Goal: Task Accomplishment & Management: Use online tool/utility

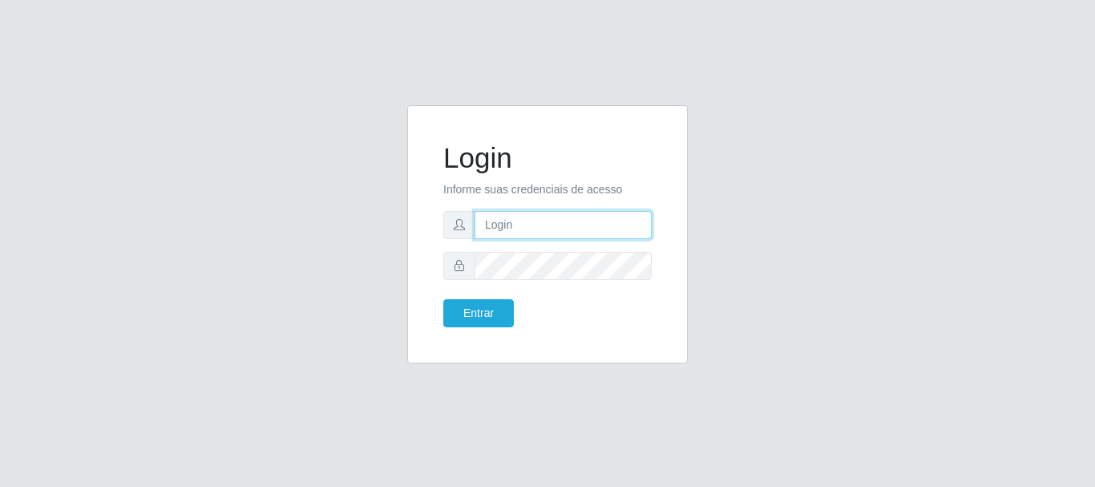
click at [542, 225] on input "text" at bounding box center [563, 225] width 177 height 28
type input "ritaiwof@B5"
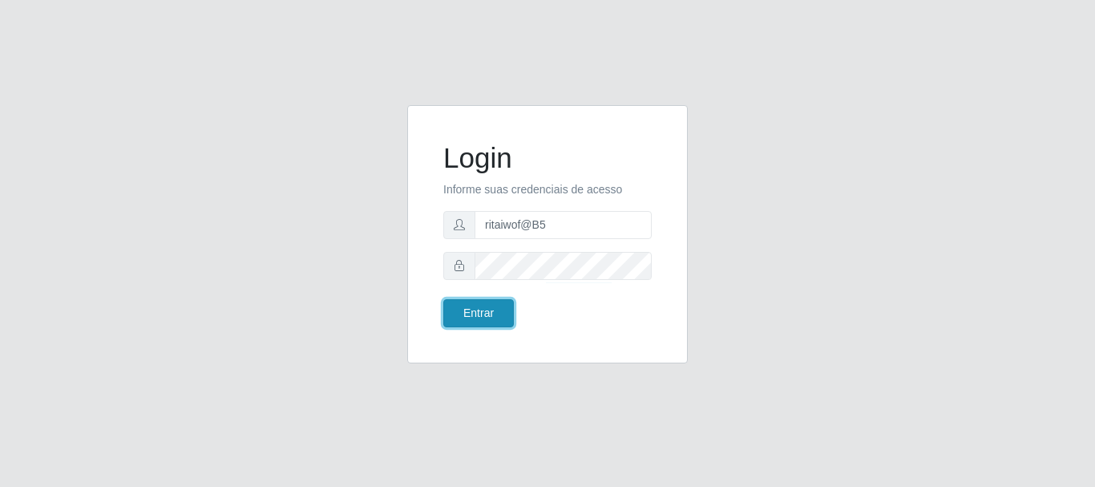
click at [491, 307] on button "Entrar" at bounding box center [478, 313] width 71 height 28
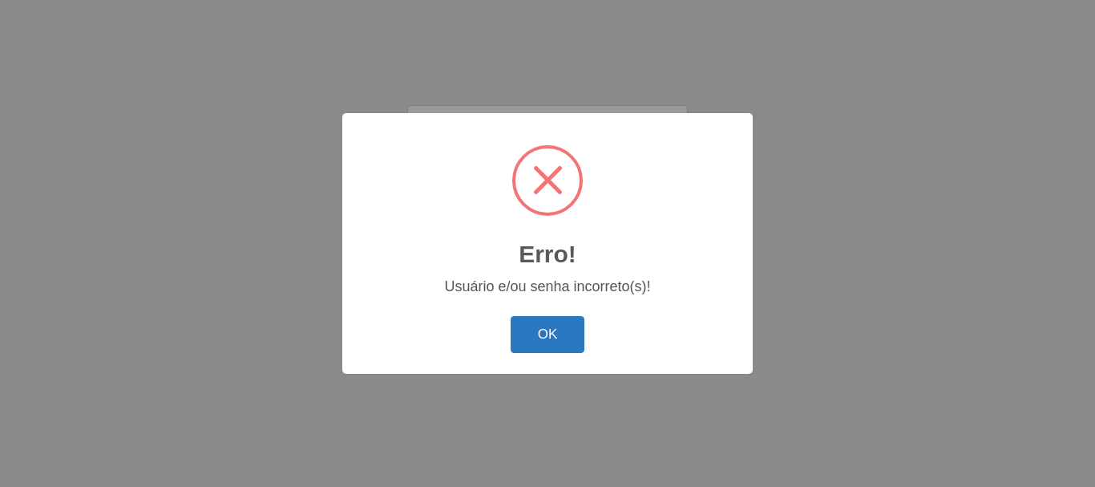
click at [544, 336] on button "OK" at bounding box center [548, 335] width 75 height 38
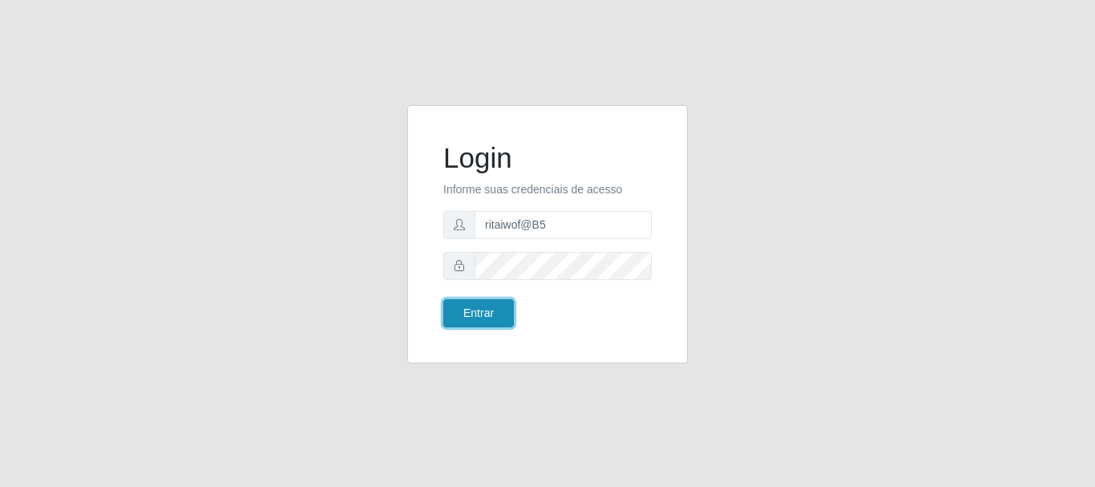
click at [475, 312] on button "Entrar" at bounding box center [478, 313] width 71 height 28
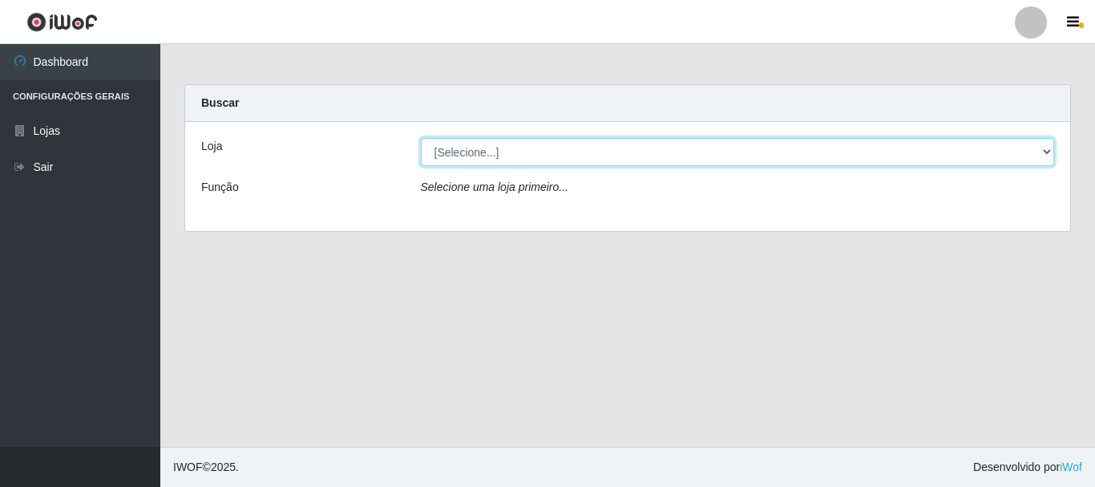
drag, startPoint x: 1044, startPoint y: 154, endPoint x: 1030, endPoint y: 164, distance: 16.7
click at [1042, 156] on select "[Selecione...] Bemais Supermercados - B5 Anatólia" at bounding box center [738, 152] width 634 height 28
select select "405"
click at [421, 138] on select "[Selecione...] Bemais Supermercados - B5 Anatólia" at bounding box center [738, 152] width 634 height 28
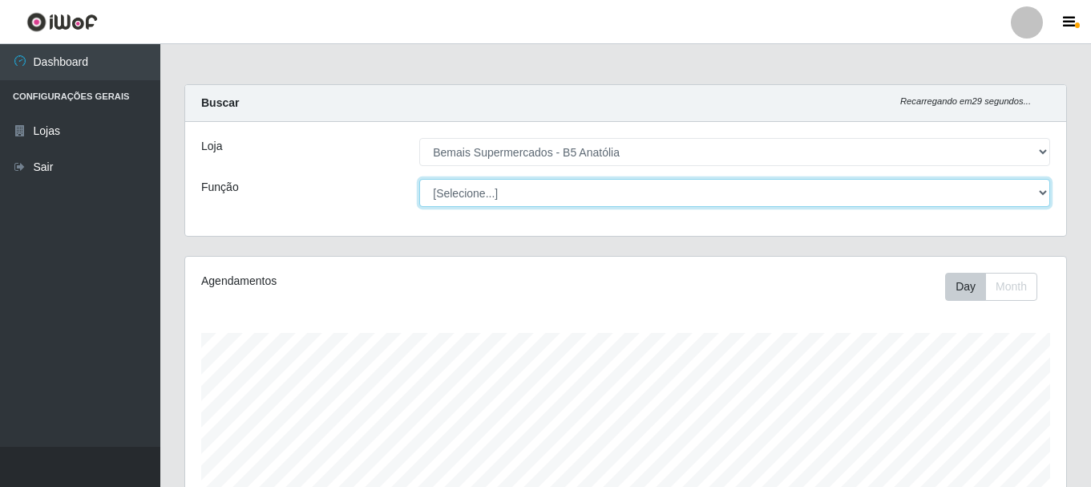
drag, startPoint x: 1037, startPoint y: 195, endPoint x: 995, endPoint y: 204, distance: 42.8
click at [1036, 195] on select "[Selecione...] ASG ASG + ASG ++ Auxiliar de Estacionamento Auxiliar de Estacion…" at bounding box center [734, 193] width 631 height 28
select select "82"
click at [419, 179] on select "[Selecione...] ASG ASG + ASG ++ Auxiliar de Estacionamento Auxiliar de Estacion…" at bounding box center [734, 193] width 631 height 28
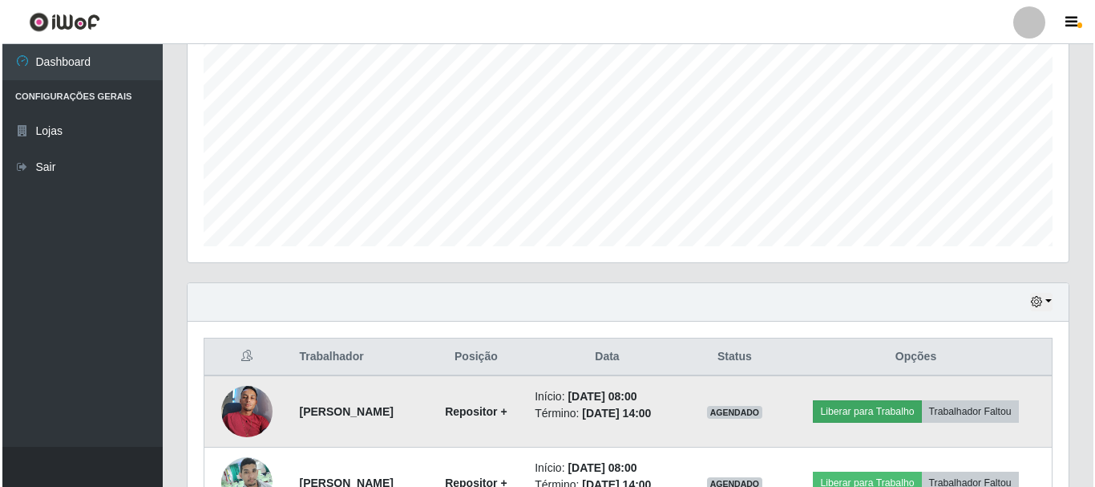
scroll to position [401, 0]
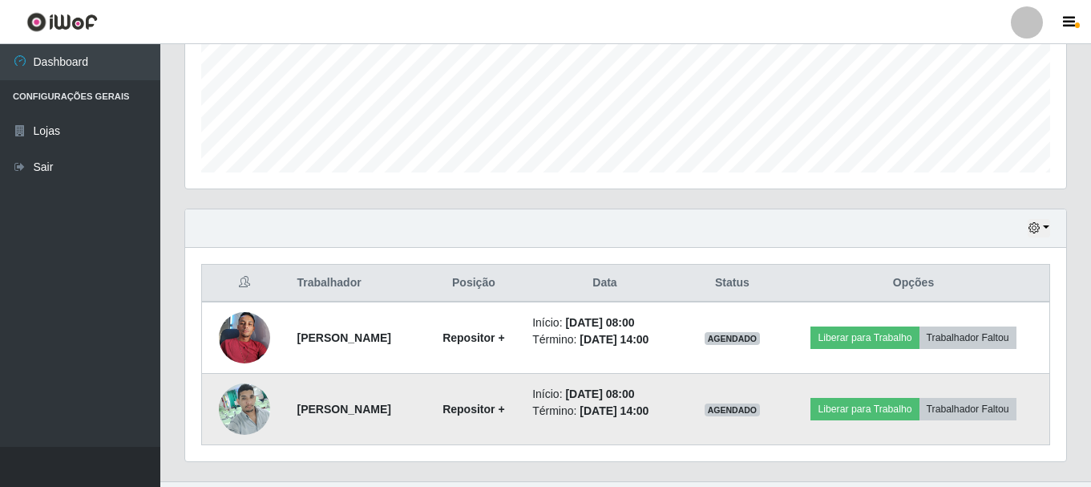
click at [249, 413] on img at bounding box center [244, 408] width 51 height 68
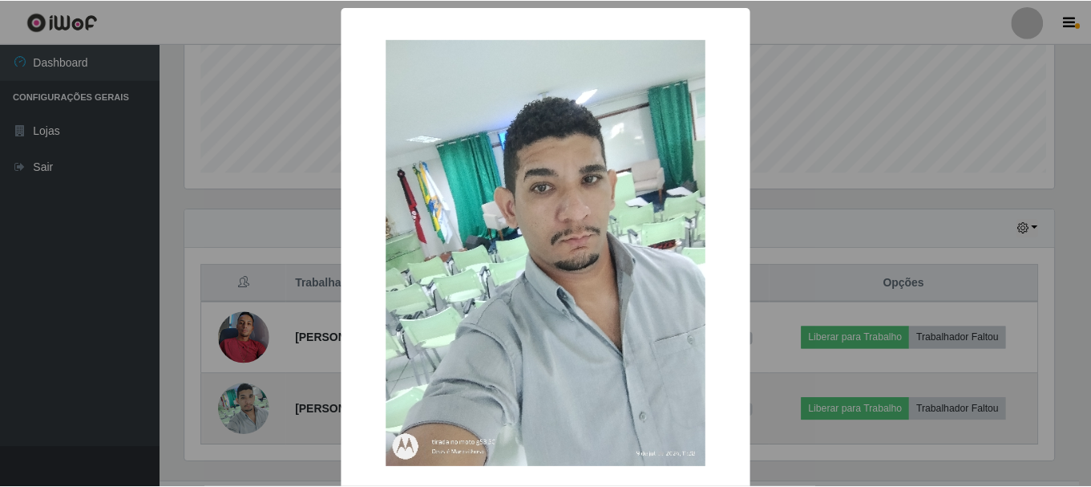
scroll to position [333, 873]
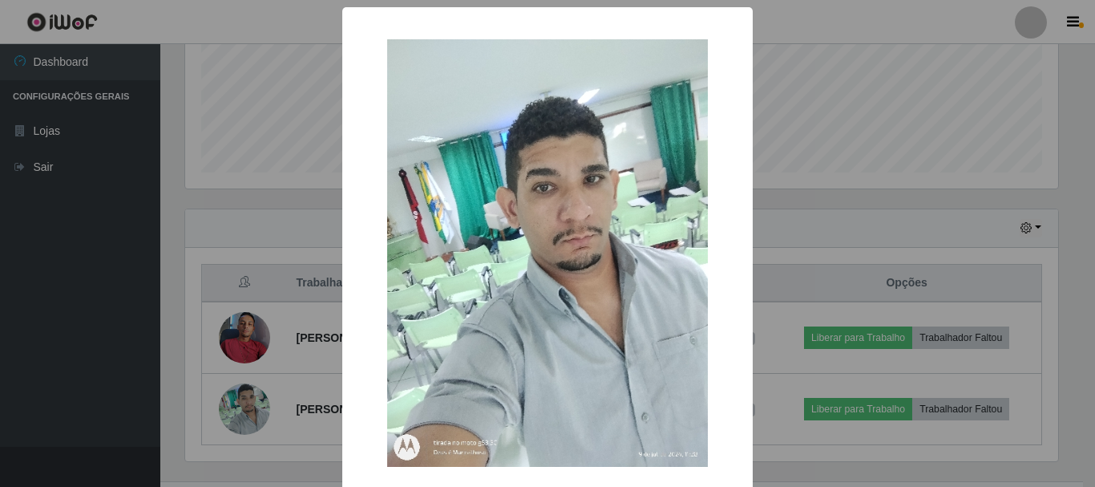
click at [848, 249] on div "× OK Cancel" at bounding box center [547, 243] width 1095 height 487
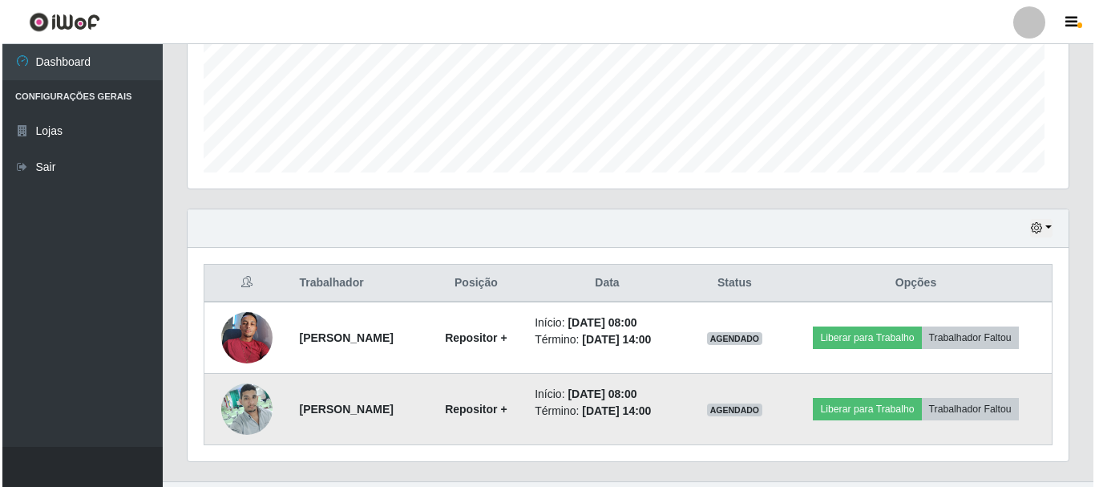
scroll to position [333, 881]
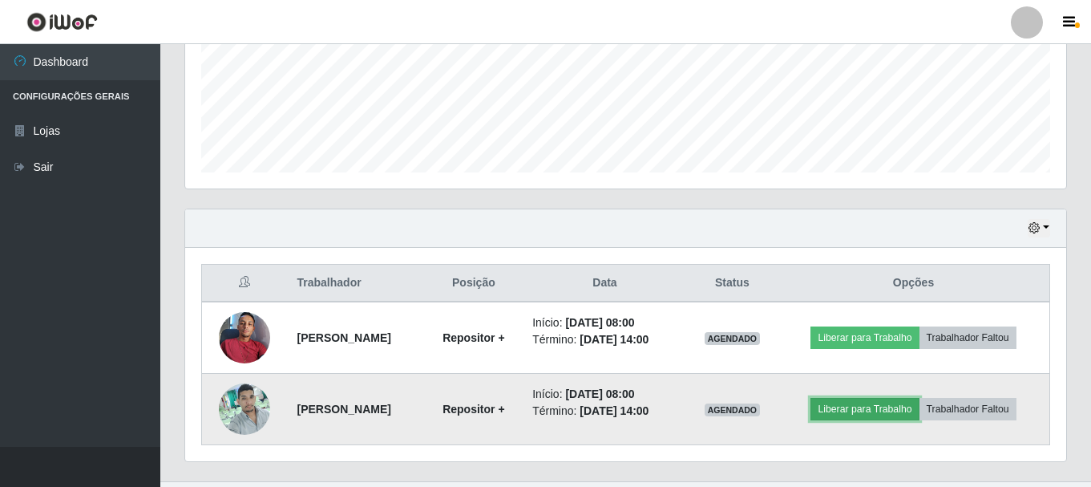
click at [866, 412] on button "Liberar para Trabalho" at bounding box center [865, 409] width 108 height 22
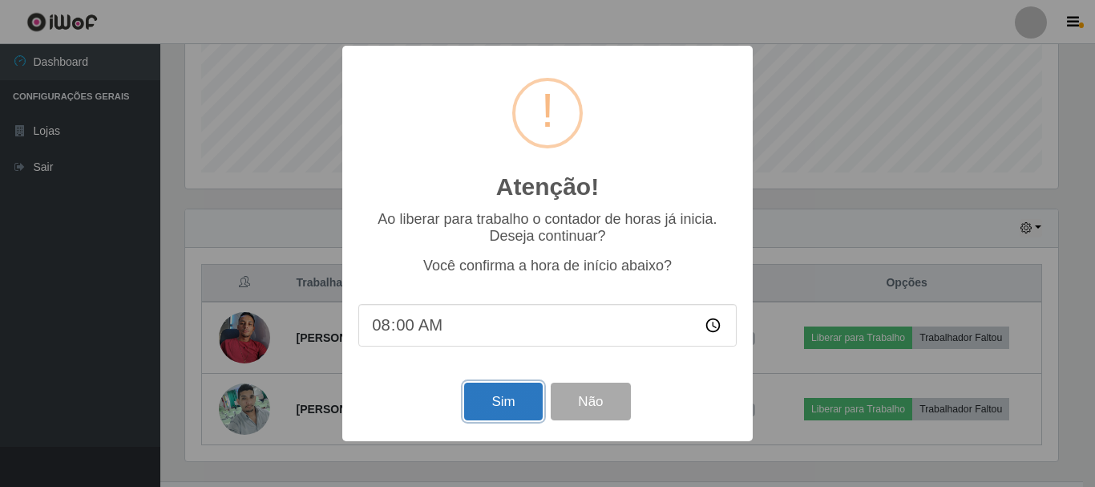
click at [508, 399] on button "Sim" at bounding box center [503, 401] width 78 height 38
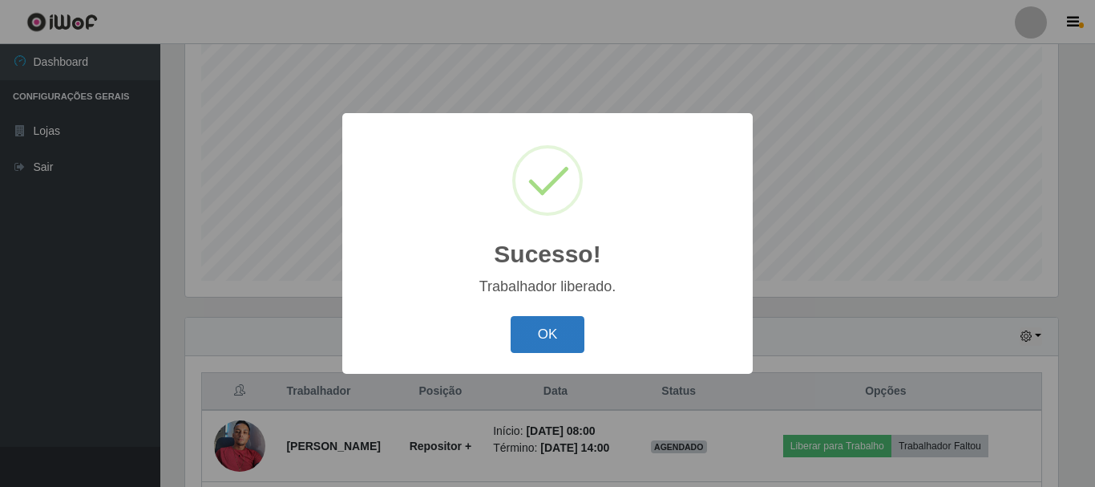
click at [549, 348] on button "OK" at bounding box center [548, 335] width 75 height 38
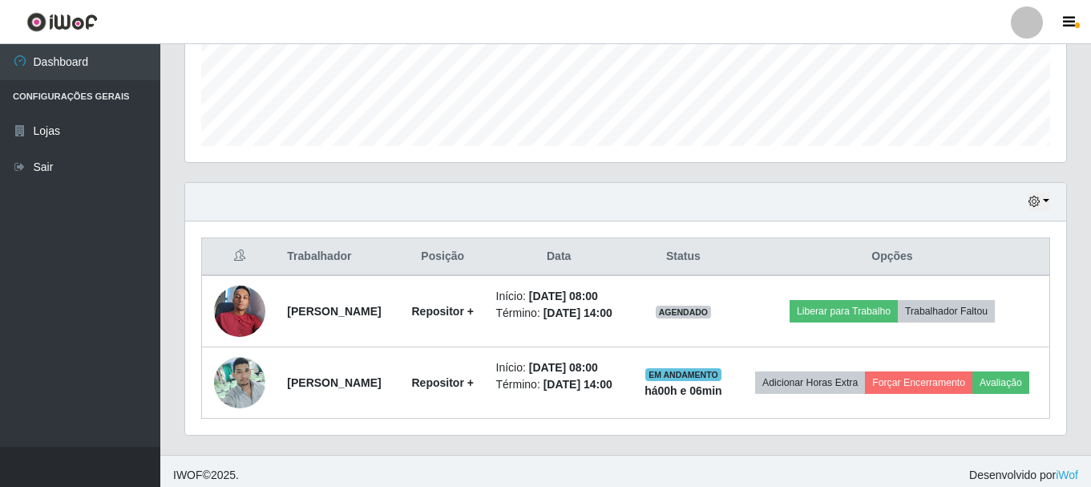
scroll to position [459, 0]
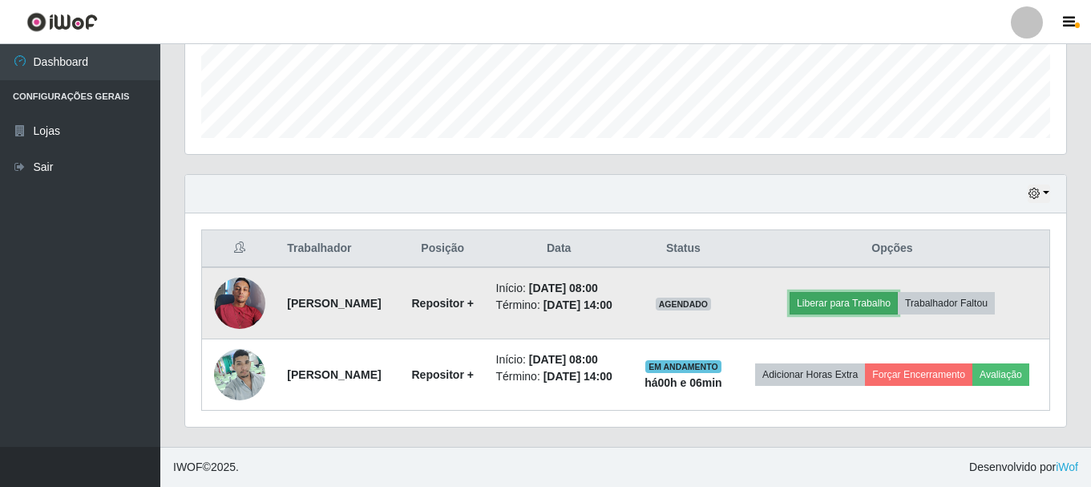
click at [843, 292] on button "Liberar para Trabalho" at bounding box center [844, 303] width 108 height 22
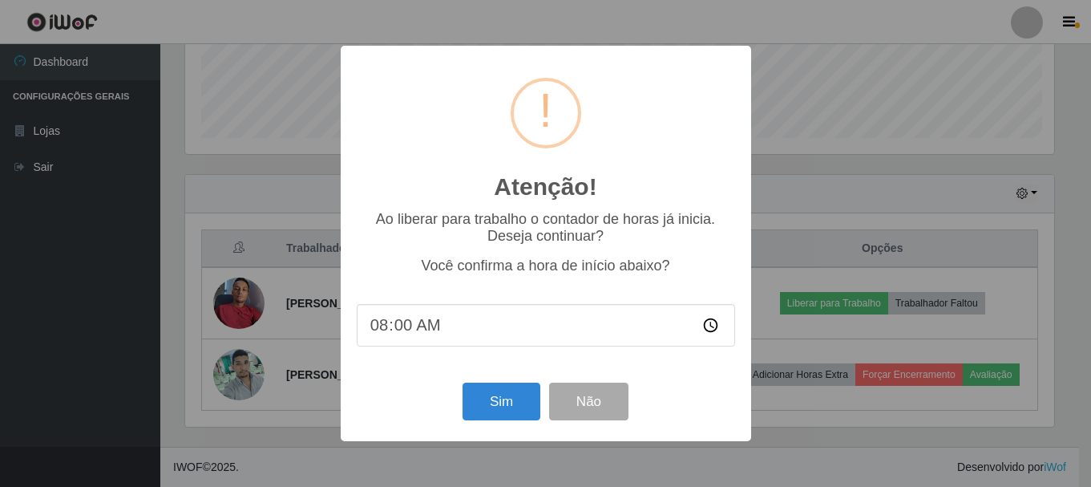
scroll to position [333, 873]
click at [493, 406] on button "Sim" at bounding box center [503, 401] width 78 height 38
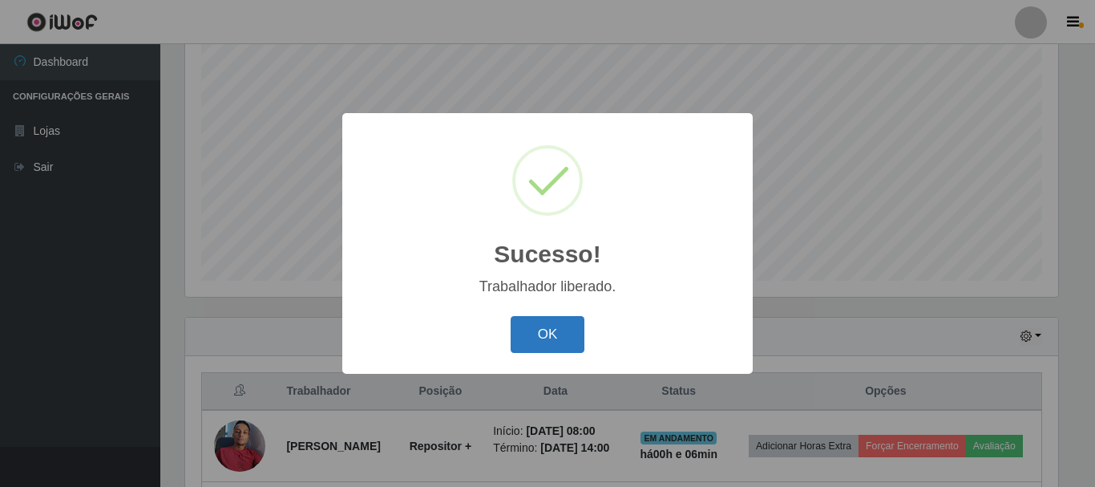
click at [552, 337] on button "OK" at bounding box center [548, 335] width 75 height 38
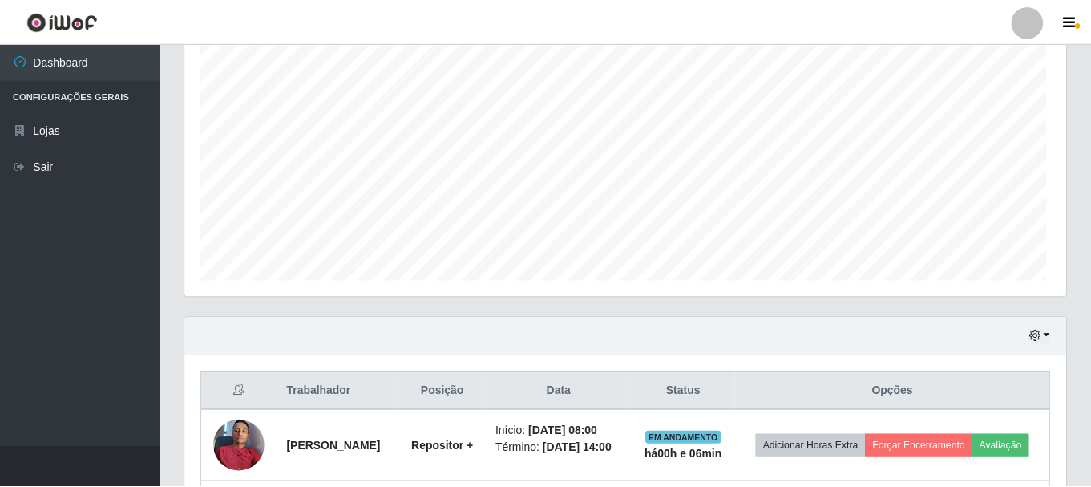
scroll to position [333, 881]
